Goal: Task Accomplishment & Management: Use online tool/utility

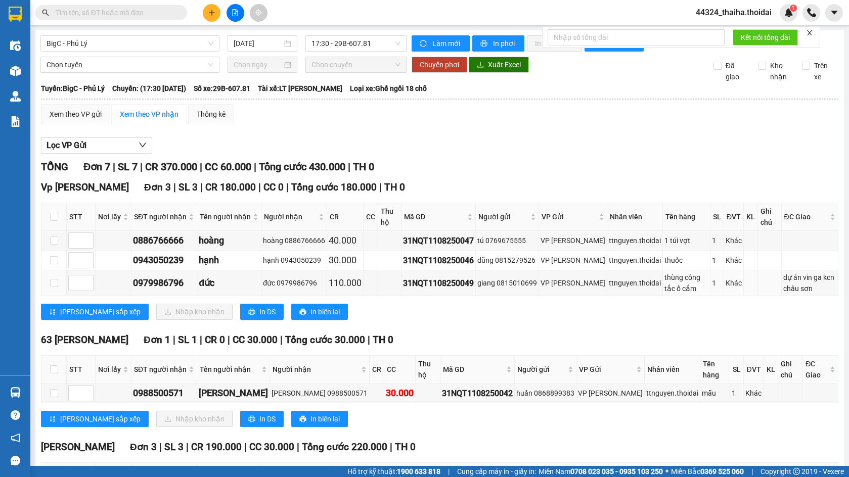
scroll to position [151, 0]
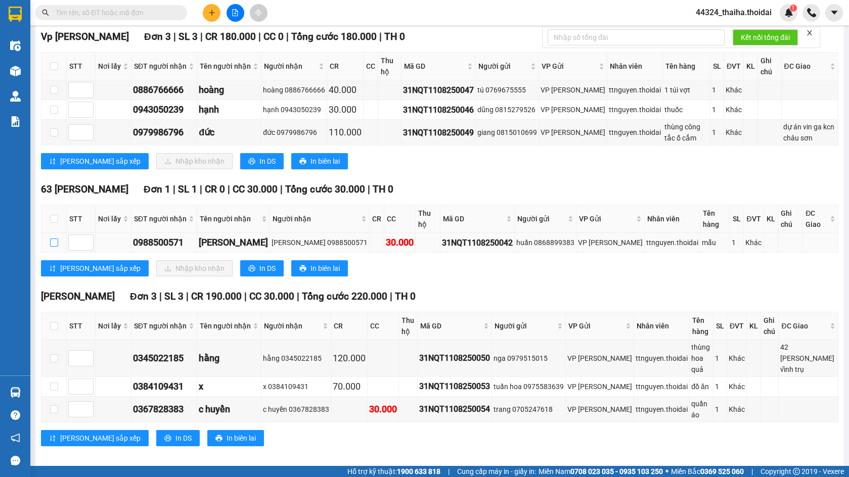
click at [53, 247] on input "checkbox" at bounding box center [54, 243] width 8 height 8
checkbox input "true"
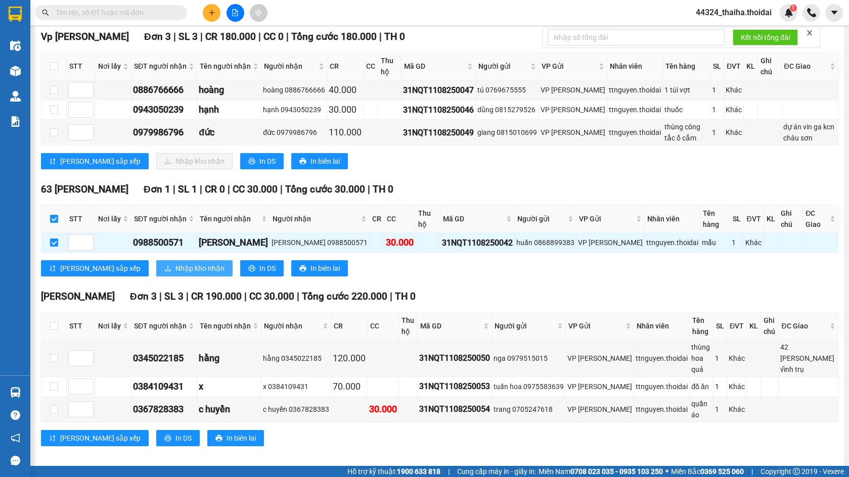
click at [175, 274] on span "Nhập kho nhận" at bounding box center [199, 268] width 49 height 11
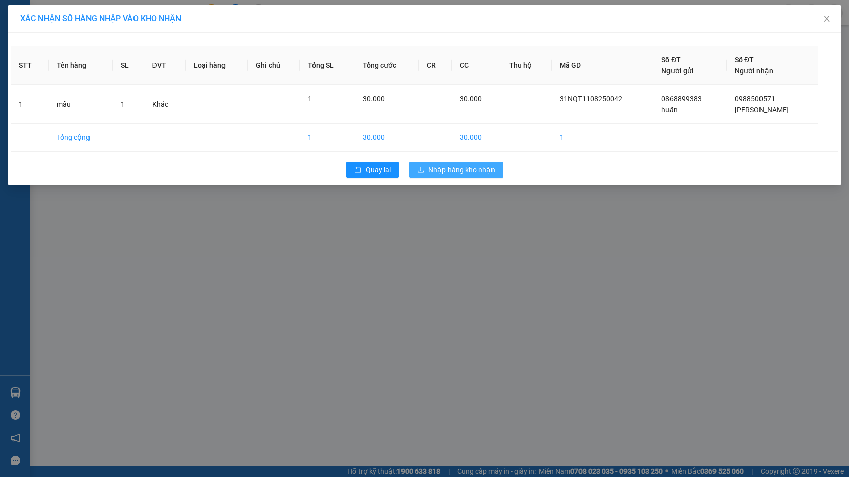
click at [465, 169] on span "Nhập hàng kho nhận" at bounding box center [461, 169] width 67 height 11
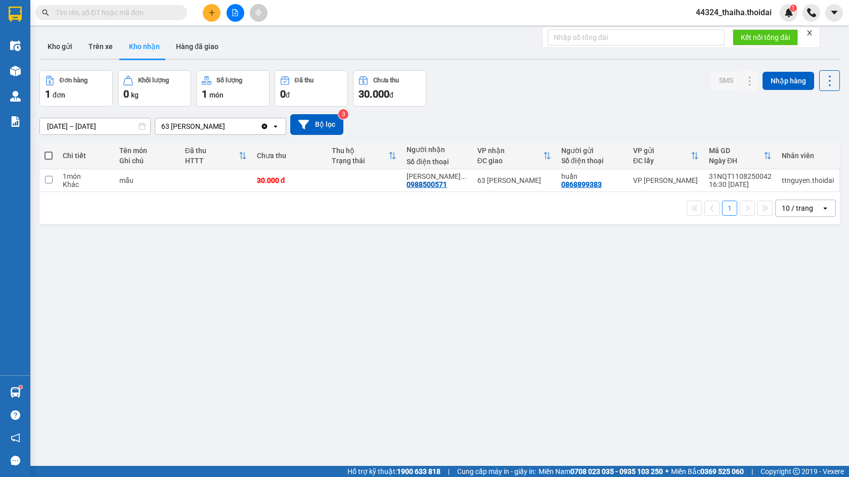
click at [142, 15] on input "text" at bounding box center [115, 12] width 119 height 11
type input "6796"
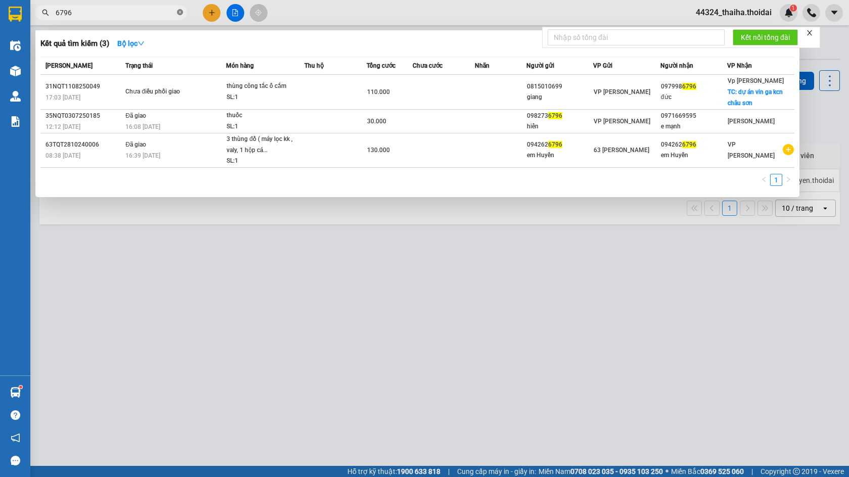
click at [179, 13] on icon "close-circle" at bounding box center [180, 12] width 6 height 6
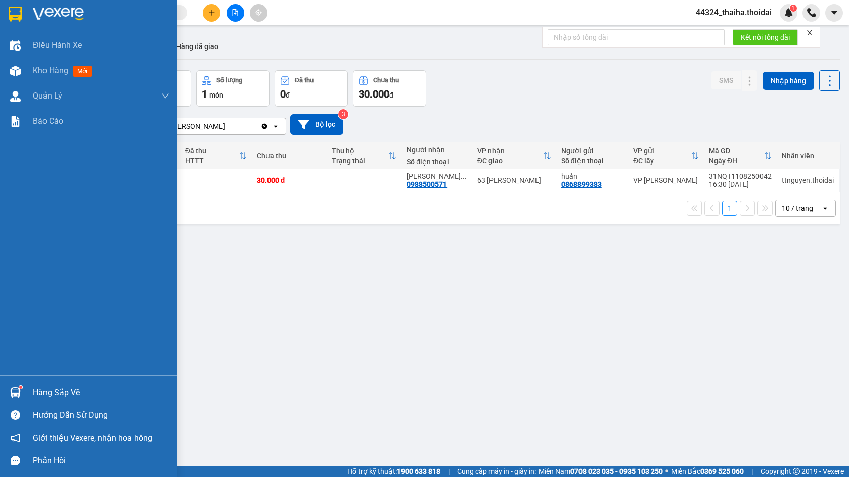
click at [21, 390] on div at bounding box center [16, 393] width 18 height 18
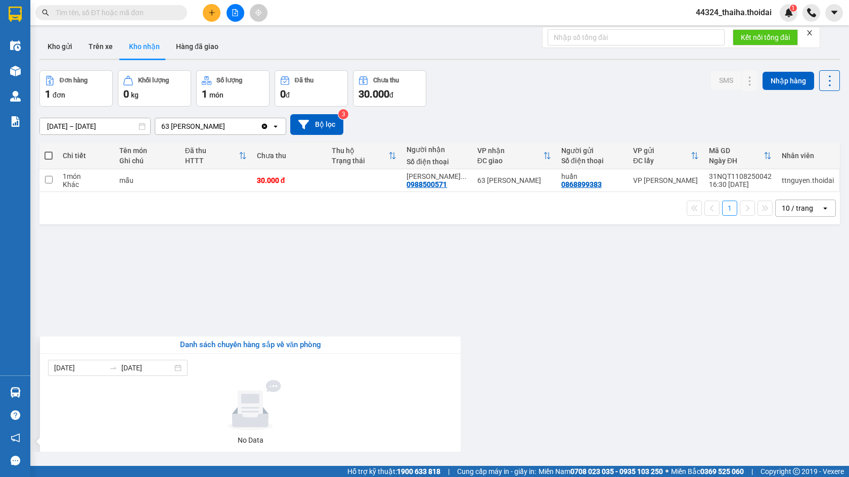
drag, startPoint x: 280, startPoint y: 262, endPoint x: 156, endPoint y: 68, distance: 230.0
click at [279, 263] on section "Kết quả tìm kiếm ( 3 ) Bộ lọc Mã ĐH Trạng thái Món hàng Thu hộ Tổng cước Chưa c…" at bounding box center [424, 238] width 849 height 477
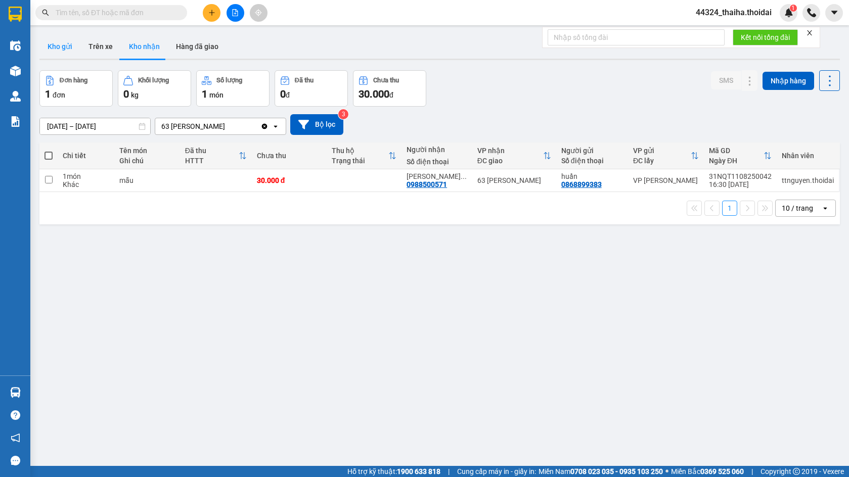
click at [65, 48] on button "Kho gửi" at bounding box center [59, 46] width 41 height 24
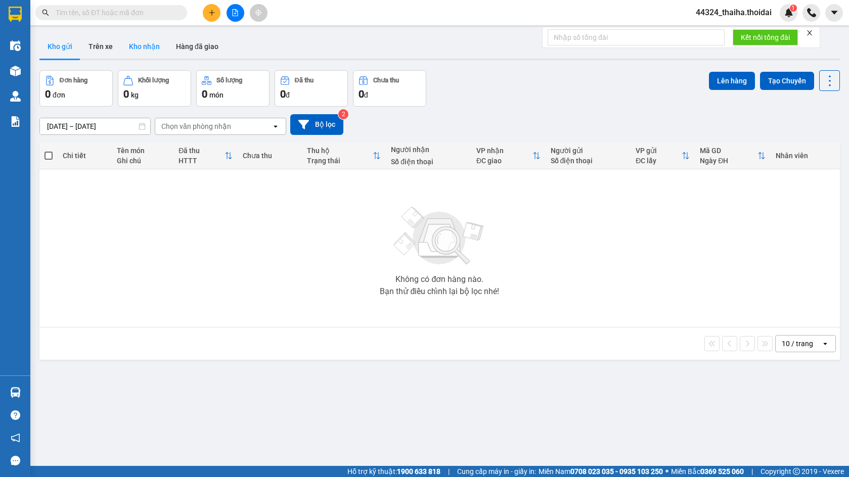
click at [154, 53] on button "Kho nhận" at bounding box center [144, 46] width 47 height 24
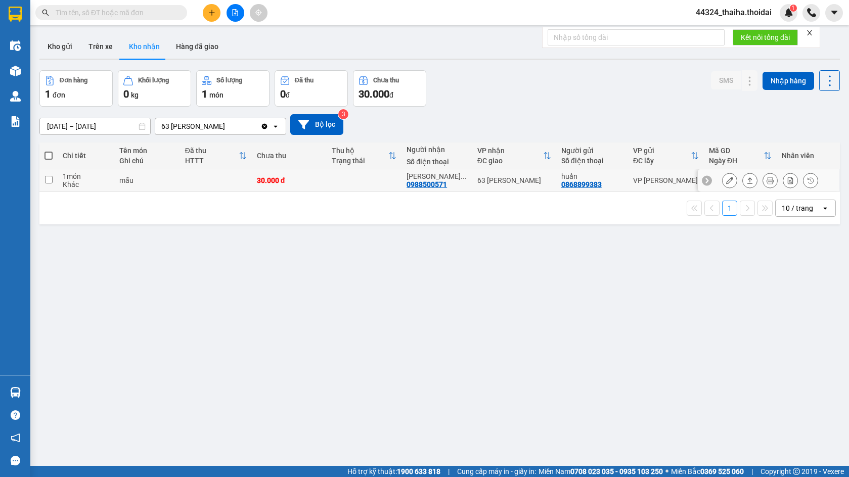
click at [49, 181] on input "checkbox" at bounding box center [49, 180] width 8 height 8
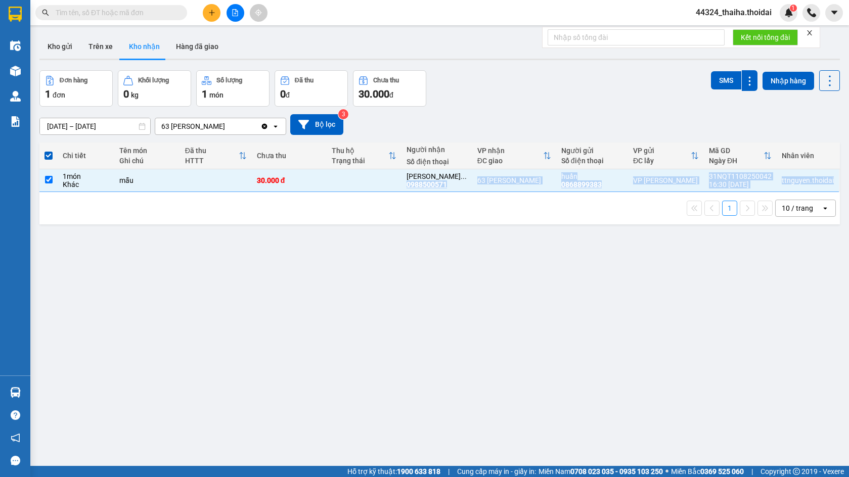
drag, startPoint x: 406, startPoint y: 186, endPoint x: 432, endPoint y: 213, distance: 37.9
click at [441, 194] on div "Chi tiết Tên món Ghi chú Đã thu HTTT Chưa thu Thu hộ Trạng thái Người nhận Số đ…" at bounding box center [439, 184] width 800 height 82
click at [427, 240] on div "ver 1.8.137 Kho gửi Trên xe Kho nhận Hàng đã giao Đơn hàng 1 đơn Khối lượng 0 k…" at bounding box center [439, 268] width 808 height 477
drag, startPoint x: 405, startPoint y: 185, endPoint x: 446, endPoint y: 188, distance: 40.6
click at [446, 188] on td "[PERSON_NAME] ... 0988500571" at bounding box center [436, 180] width 71 height 23
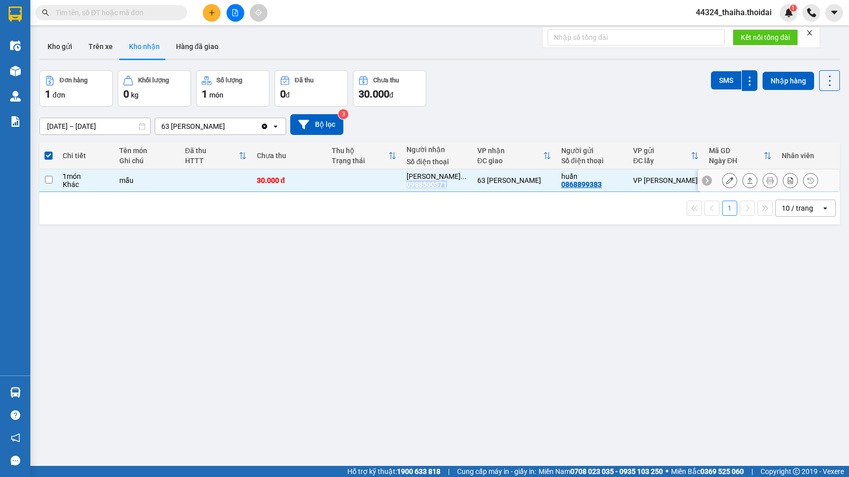
checkbox input "false"
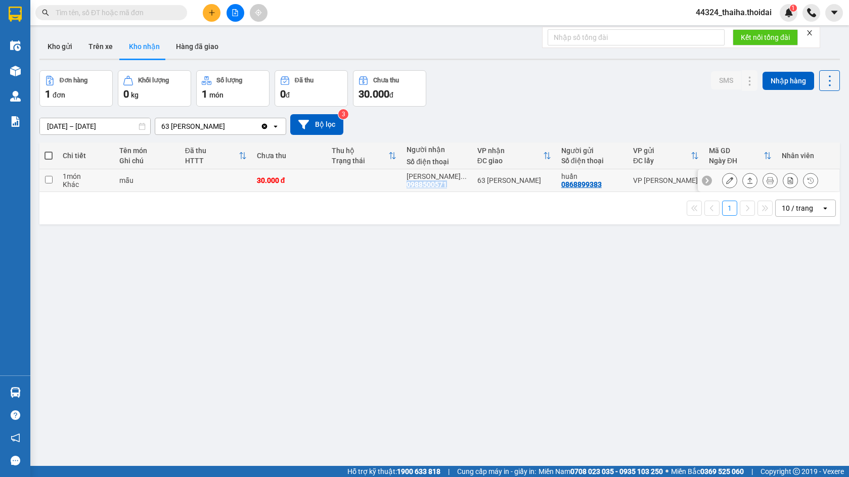
copy div "0988500571"
click at [726, 179] on icon at bounding box center [729, 180] width 7 height 7
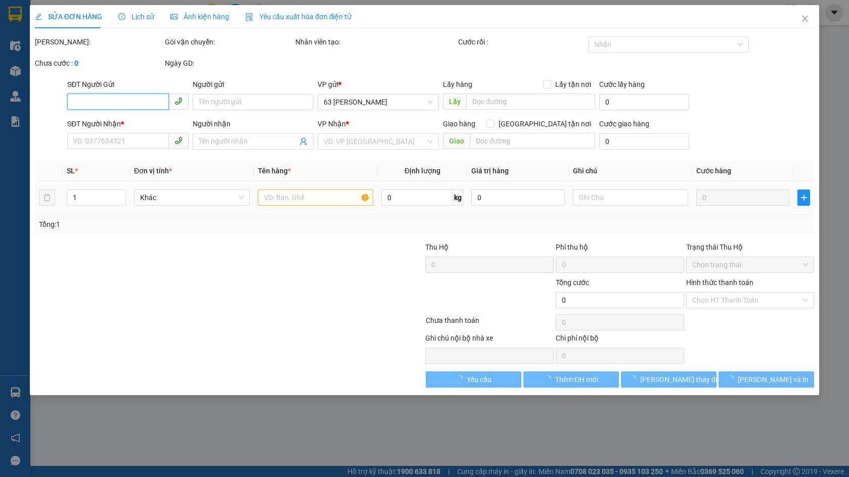
type input "0868899383"
type input "huấn"
type input "0988500571"
type input "[PERSON_NAME]"
type input "30.000"
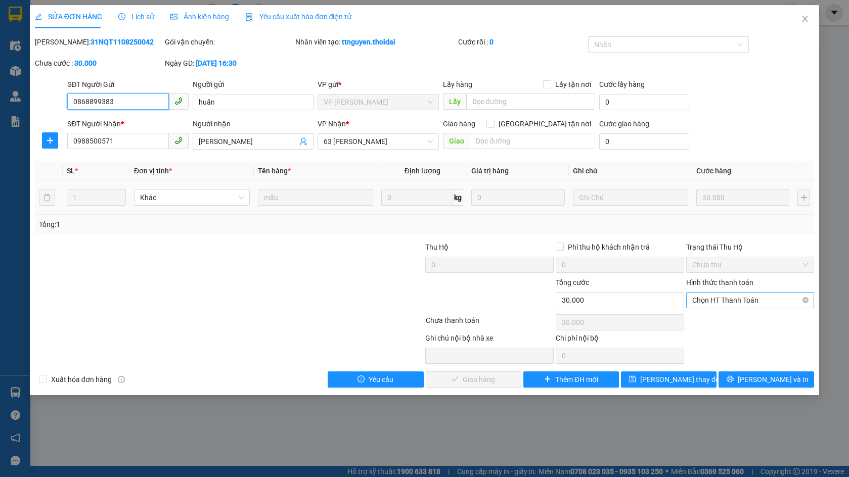
click at [726, 293] on span "Chọn HT Thanh Toán" at bounding box center [750, 300] width 116 height 15
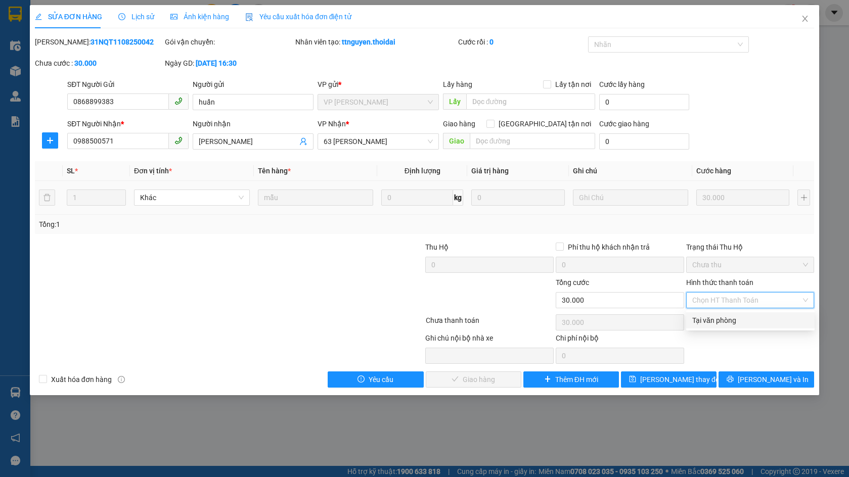
click at [718, 326] on div "Tại văn phòng" at bounding box center [750, 320] width 116 height 11
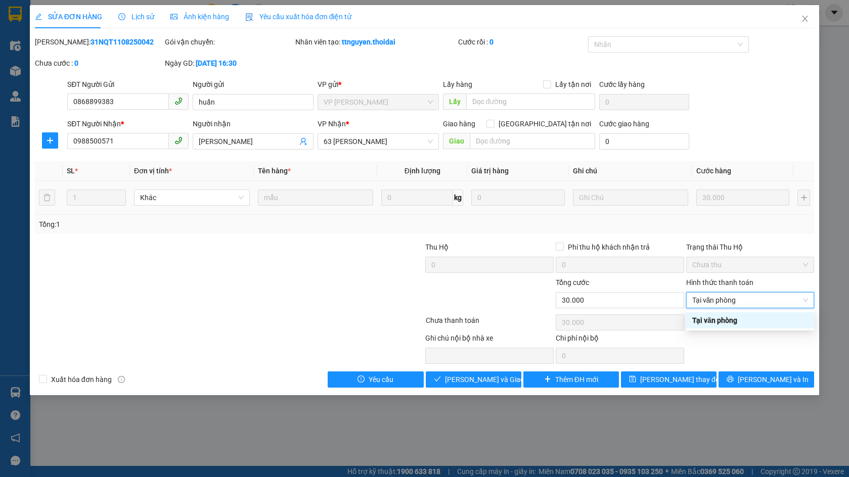
type input "0"
click at [493, 379] on span "[PERSON_NAME] và Giao hàng" at bounding box center [493, 379] width 97 height 11
